Goal: Information Seeking & Learning: Learn about a topic

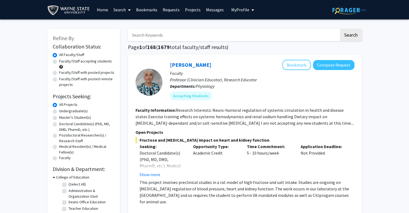
click at [59, 113] on label "Undergraduate(s)" at bounding box center [73, 111] width 29 height 6
click at [59, 112] on input "Undergraduate(s)" at bounding box center [60, 109] width 3 height 3
radio input "true"
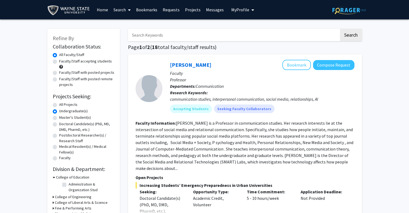
click at [59, 62] on label "Faculty/Staff accepting students" at bounding box center [85, 61] width 53 height 6
click at [59, 62] on input "Faculty/Staff accepting students" at bounding box center [60, 59] width 3 height 3
radio input "true"
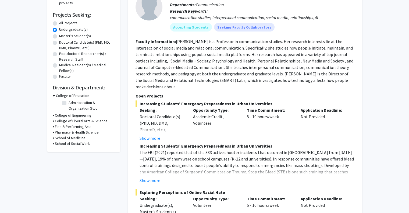
scroll to position [82, 0]
click at [64, 114] on h3 "College of Engineering" at bounding box center [73, 115] width 37 height 6
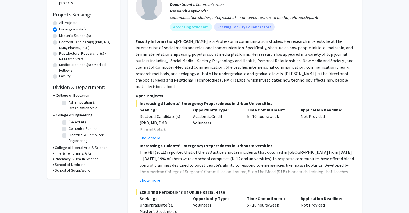
click at [69, 136] on label "Electrical & Computer Engineering" at bounding box center [91, 137] width 45 height 11
click at [69, 136] on input "Electrical & Computer Engineering" at bounding box center [70, 133] width 3 height 3
checkbox input "true"
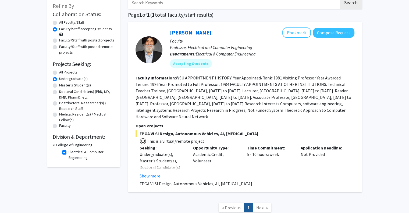
scroll to position [71, 0]
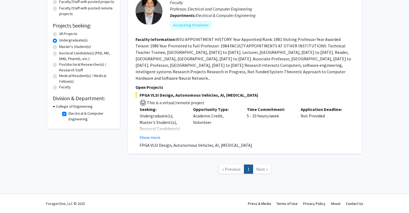
click at [56, 107] on h3 "College of Engineering" at bounding box center [74, 107] width 37 height 6
click at [56, 107] on h3 "College of Engineering" at bounding box center [73, 107] width 37 height 6
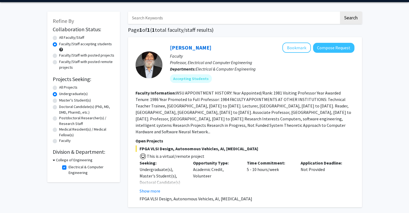
scroll to position [0, 0]
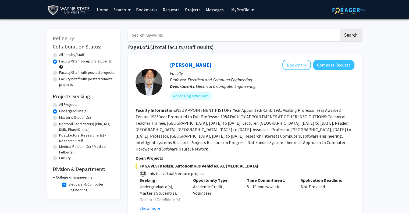
click at [69, 185] on label "Electrical & Computer Engineering" at bounding box center [91, 186] width 45 height 11
click at [69, 185] on input "Electrical & Computer Engineering" at bounding box center [70, 182] width 3 height 3
checkbox input "false"
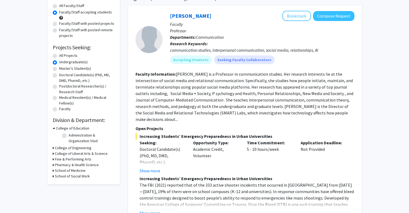
scroll to position [58, 0]
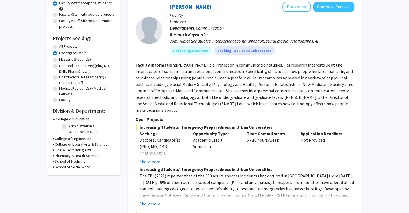
click at [52, 139] on div "Refine By Collaboration Status: Collaboration Status All Faculty/Staff Collabor…" at bounding box center [83, 73] width 73 height 205
click at [57, 137] on h3 "College of Engineering" at bounding box center [73, 139] width 37 height 6
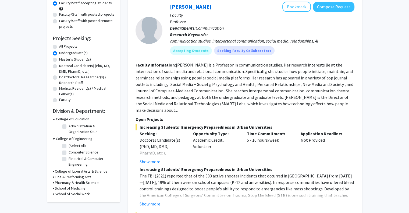
click at [69, 145] on label "(Select All)" at bounding box center [77, 146] width 17 height 6
click at [69, 145] on input "(Select All)" at bounding box center [70, 144] width 3 height 3
checkbox input "true"
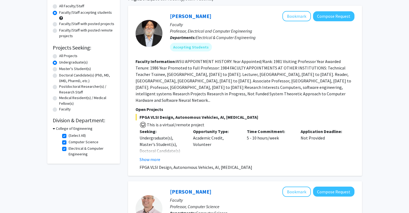
scroll to position [28, 0]
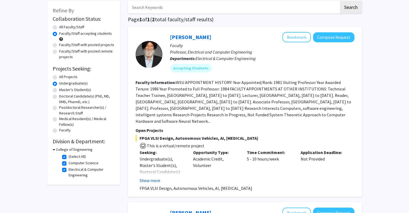
click at [151, 180] on button "Show more" at bounding box center [150, 180] width 21 height 6
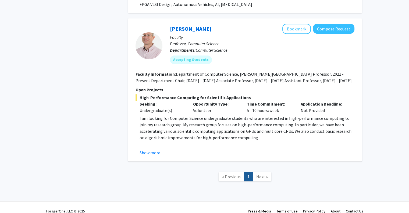
scroll to position [258, 0]
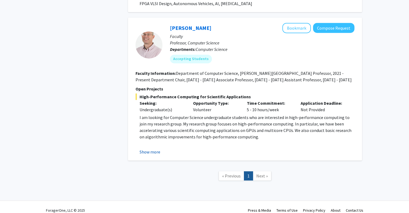
click at [148, 149] on button "Show more" at bounding box center [150, 152] width 21 height 6
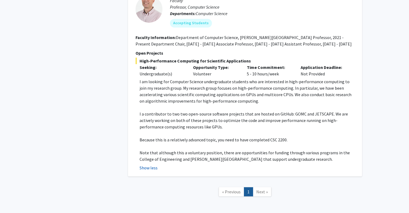
scroll to position [294, 0]
click at [147, 164] on button "Show less" at bounding box center [149, 167] width 18 height 6
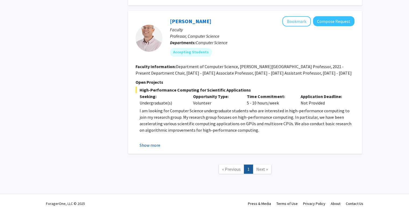
scroll to position [258, 0]
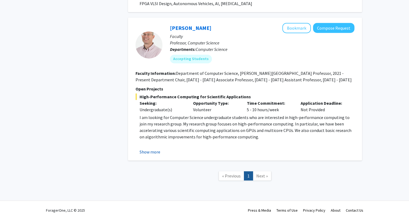
click at [153, 149] on button "Show more" at bounding box center [150, 152] width 21 height 6
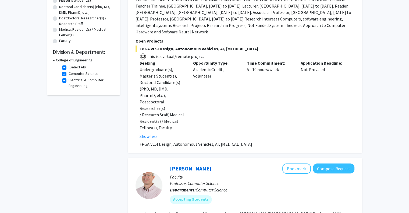
scroll to position [117, 0]
click at [69, 66] on label "(Select All)" at bounding box center [77, 67] width 17 height 6
click at [69, 66] on input "(Select All)" at bounding box center [70, 65] width 3 height 3
checkbox input "false"
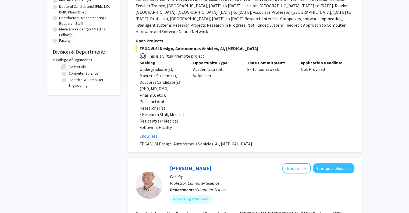
checkbox input "false"
